Goal: Check status: Check status

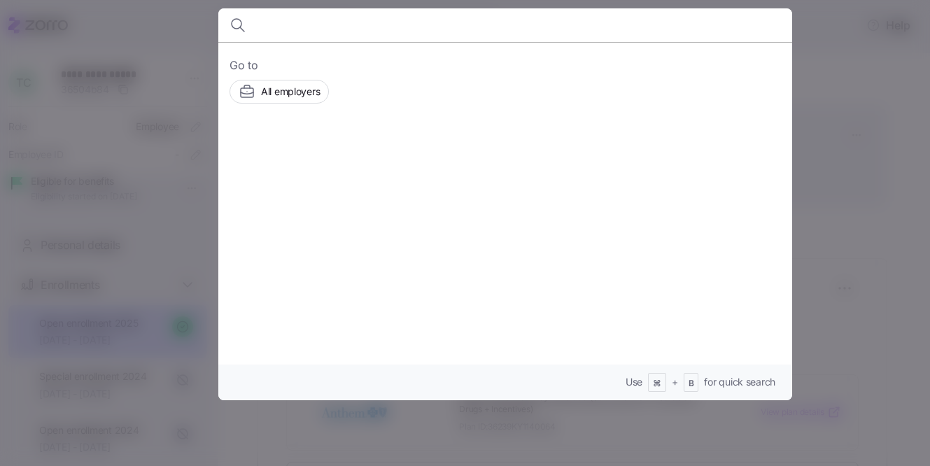
scroll to position [747, 0]
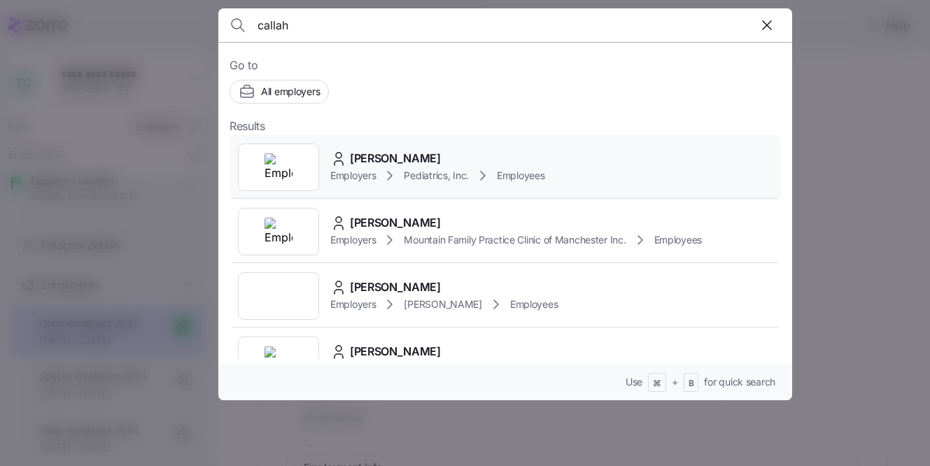
type input "callah"
click at [469, 148] on div "[PERSON_NAME] Employers Pediatrics, Inc. Employees" at bounding box center [504, 167] width 551 height 64
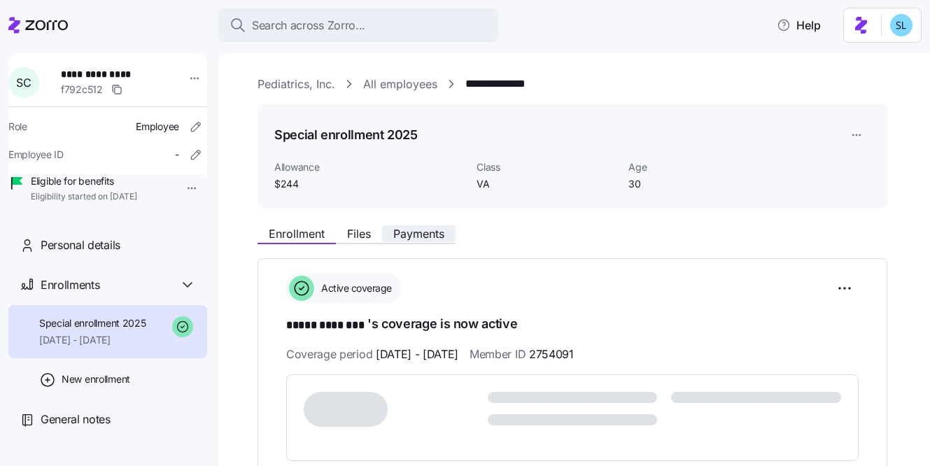
click at [426, 230] on span "Payments" at bounding box center [418, 233] width 51 height 11
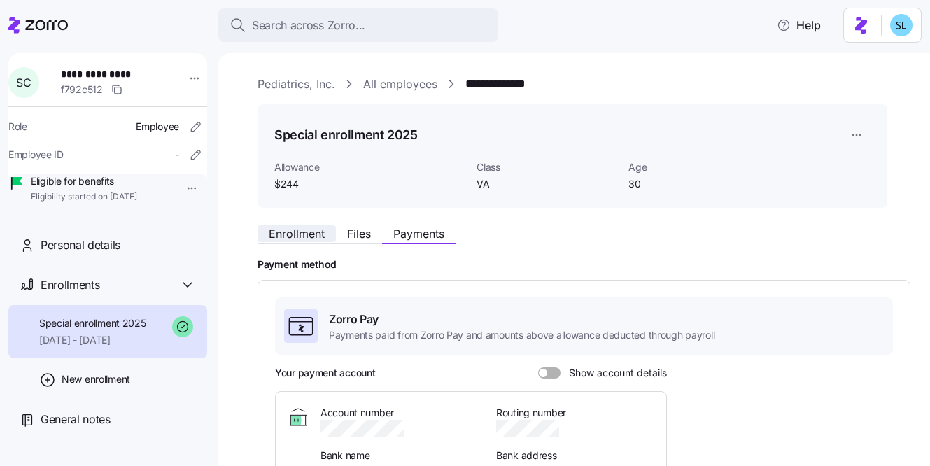
click at [311, 234] on span "Enrollment" at bounding box center [297, 233] width 56 height 11
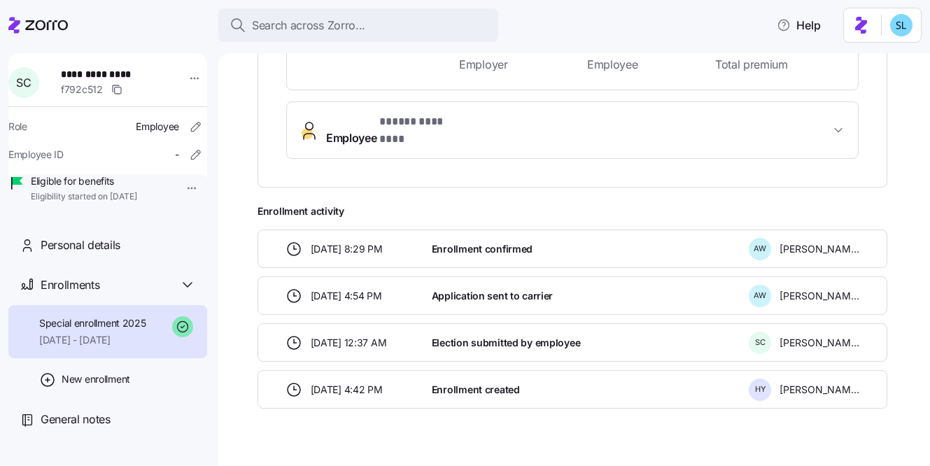
scroll to position [459, 0]
